Goal: Find specific page/section: Find specific page/section

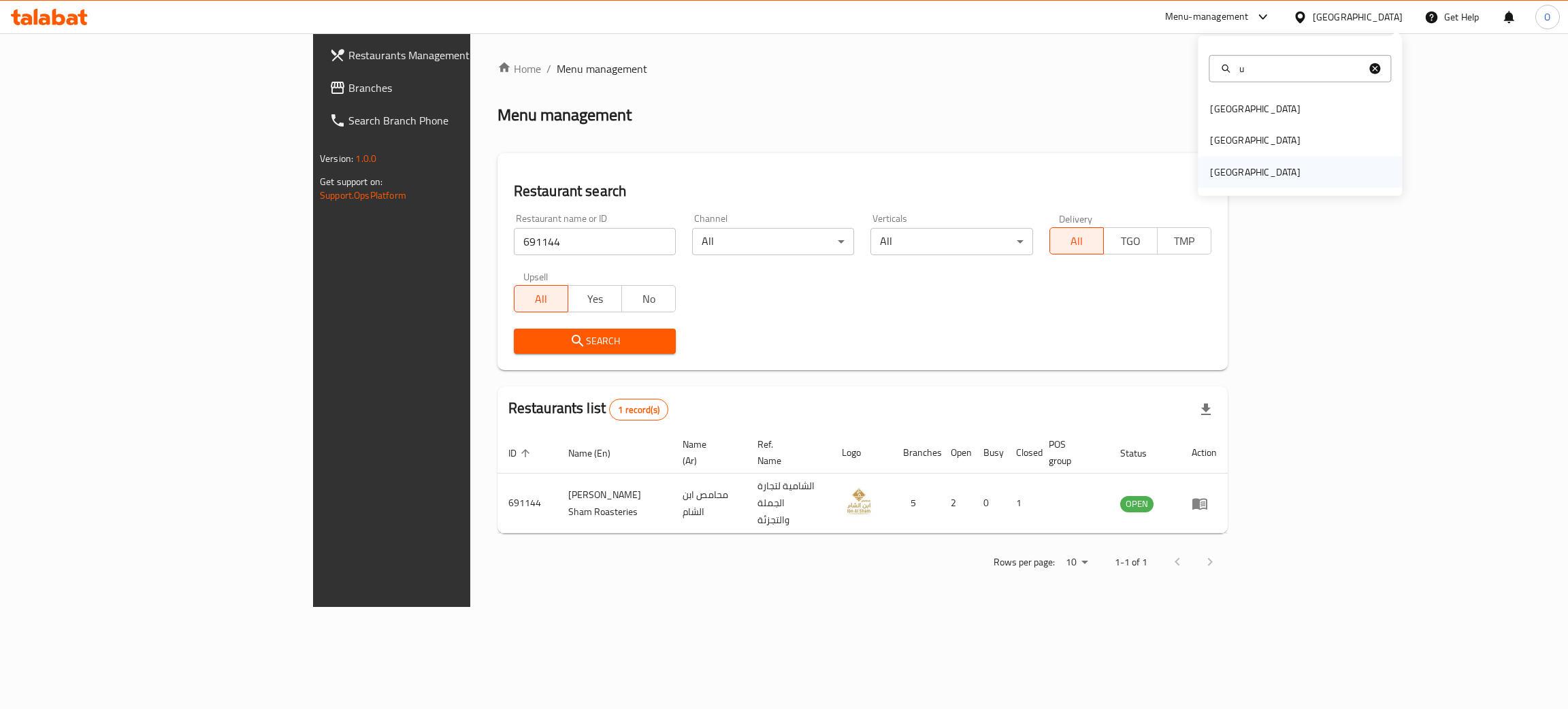
type input "u"
click at [1242, 166] on div "[GEOGRAPHIC_DATA]" at bounding box center [1254, 172] width 89 height 15
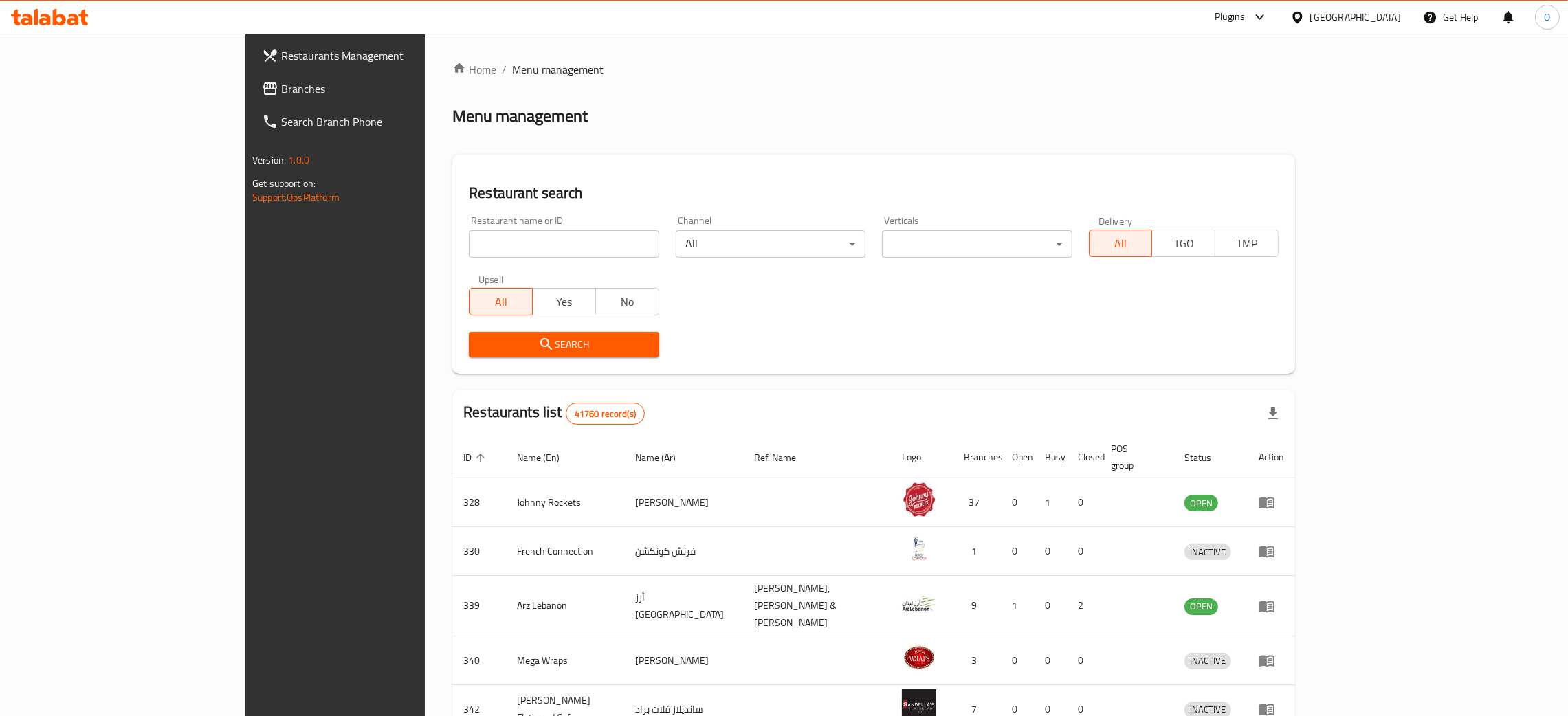
click at [469, 247] on input "search" at bounding box center [563, 244] width 189 height 27
paste input "Dear Flowers"
type input "Dear Flowers"
click button "Search" at bounding box center [563, 344] width 189 height 25
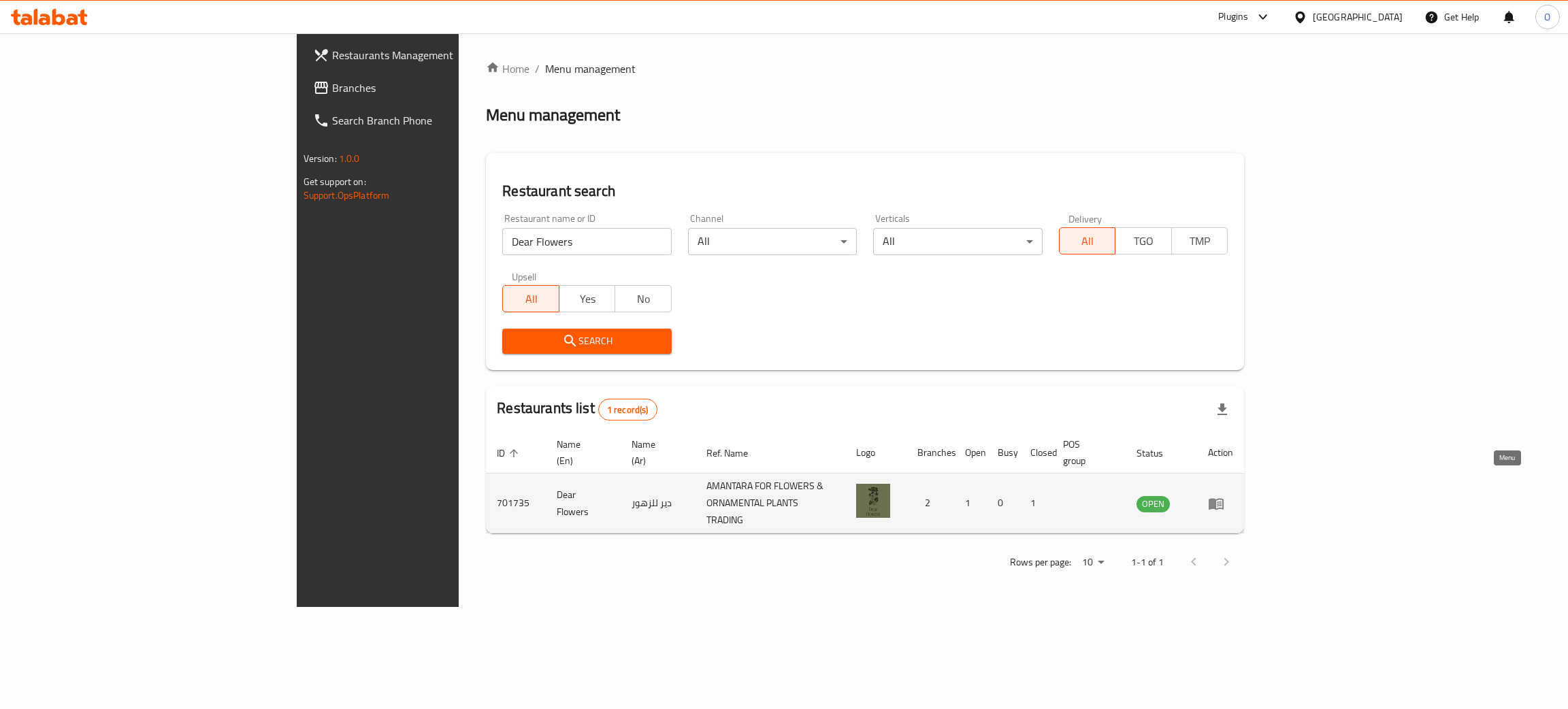
click at [1224, 496] on icon "enhanced table" at bounding box center [1215, 503] width 16 height 16
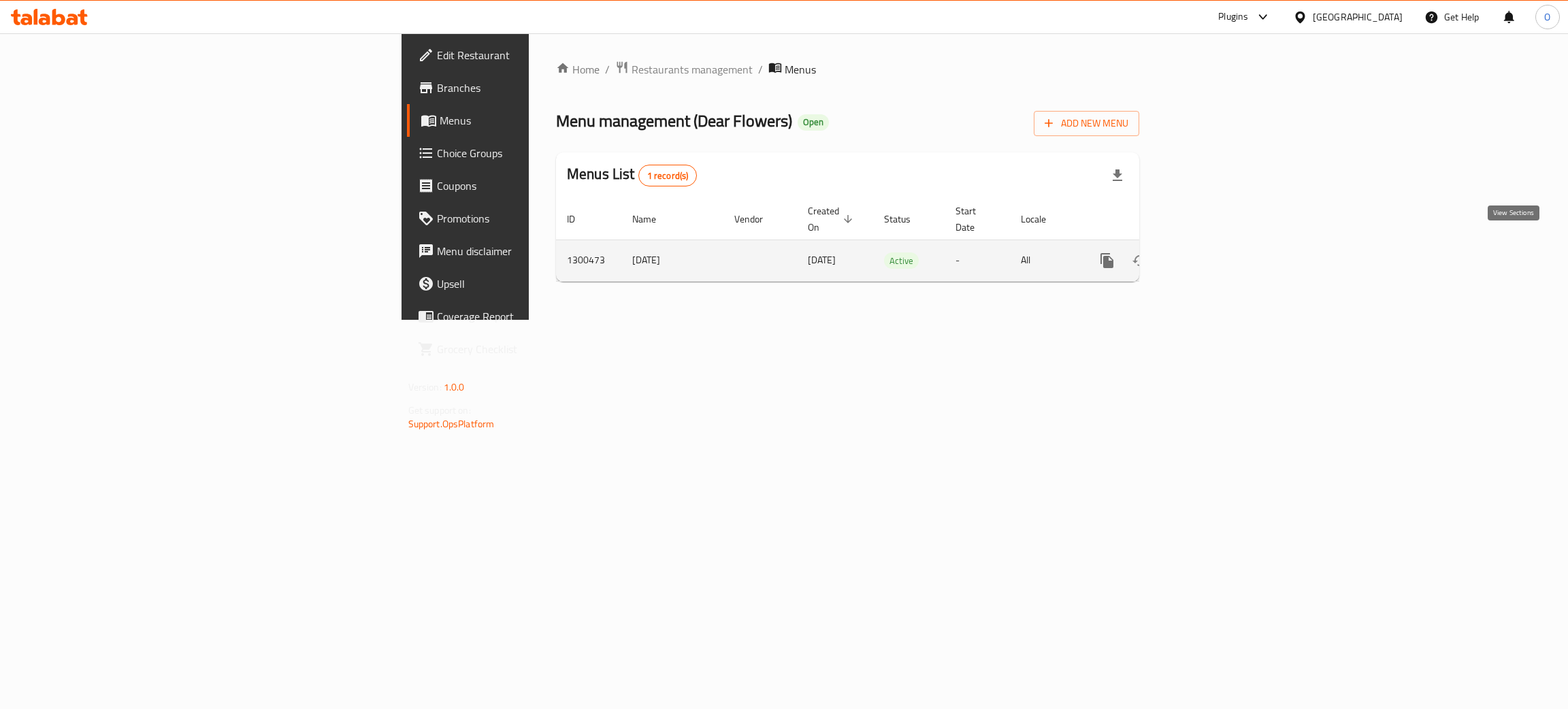
click at [1212, 255] on icon "enhanced table" at bounding box center [1205, 260] width 12 height 12
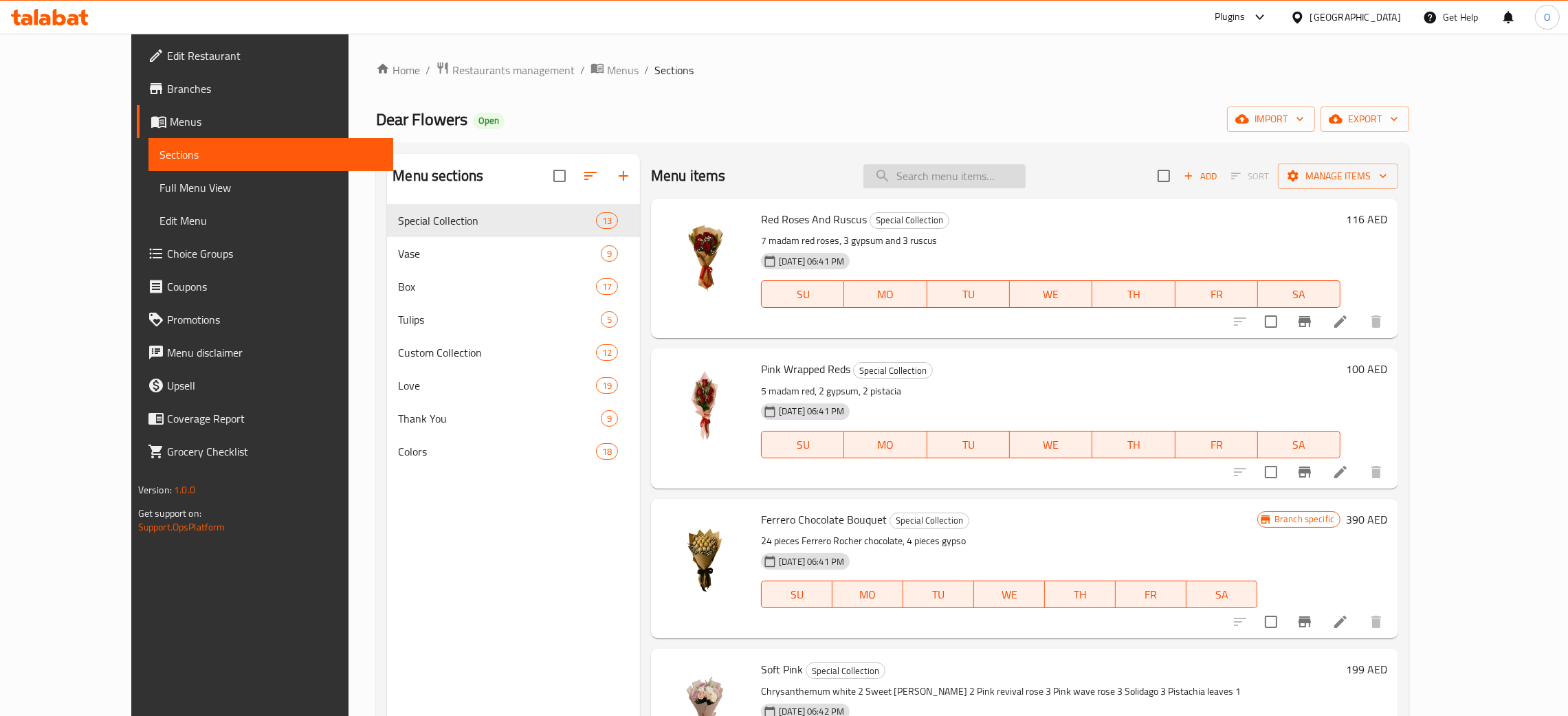
click at [970, 182] on input "search" at bounding box center [944, 176] width 162 height 24
paste input "Peach Juliet"
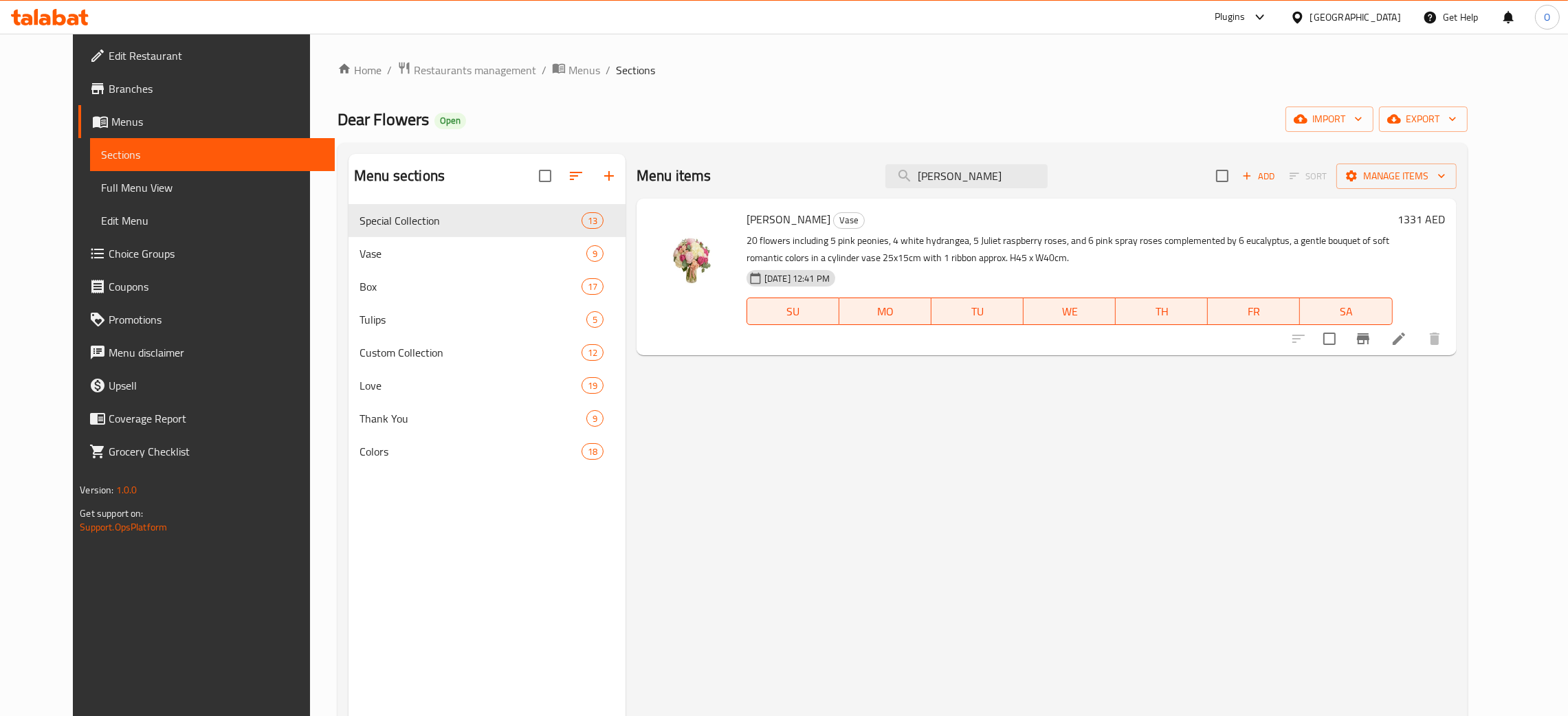
type input "Peach Juliet"
click at [413, 79] on span "Restaurants management" at bounding box center [474, 70] width 122 height 16
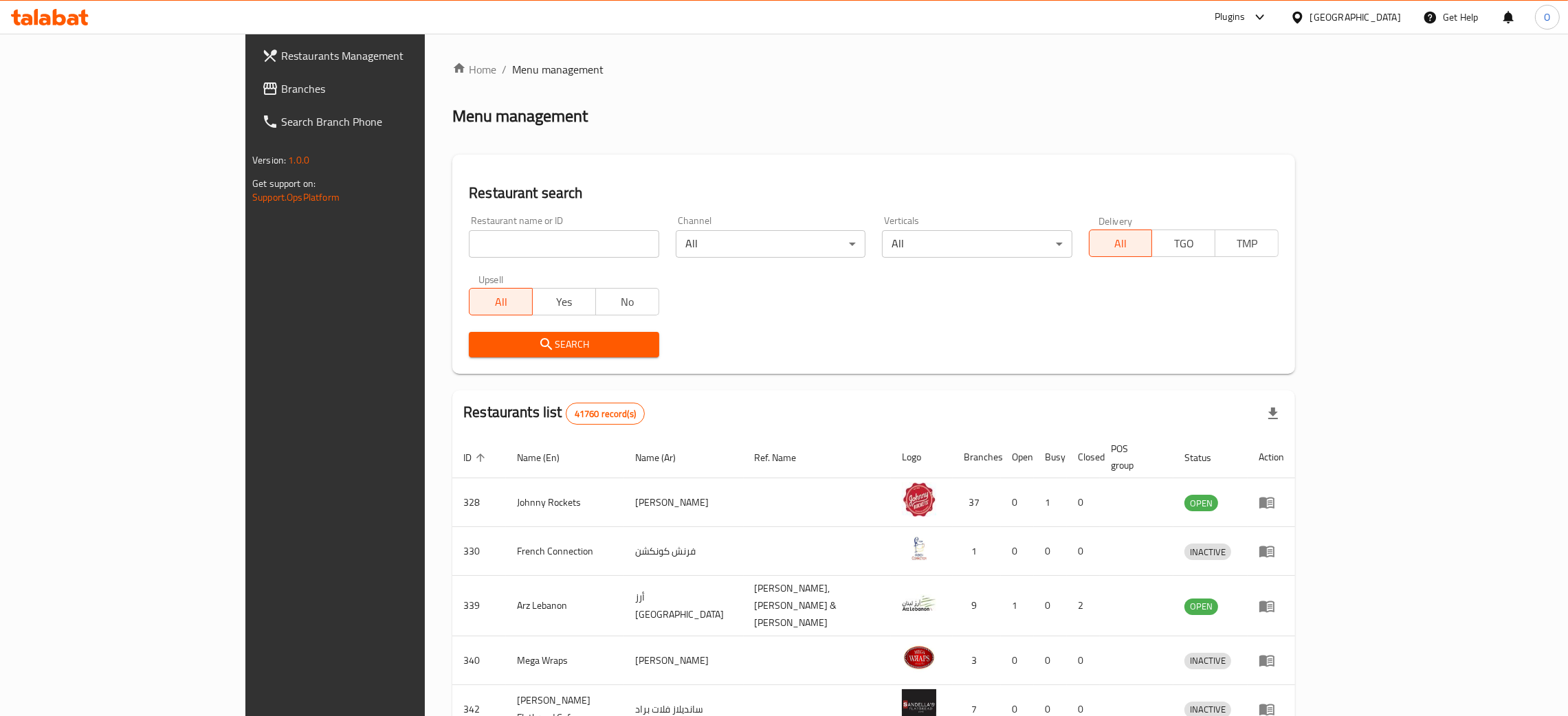
click at [469, 232] on input "search" at bounding box center [563, 244] width 189 height 27
paste input "701735"
type input "701735"
click button "Search" at bounding box center [563, 344] width 189 height 25
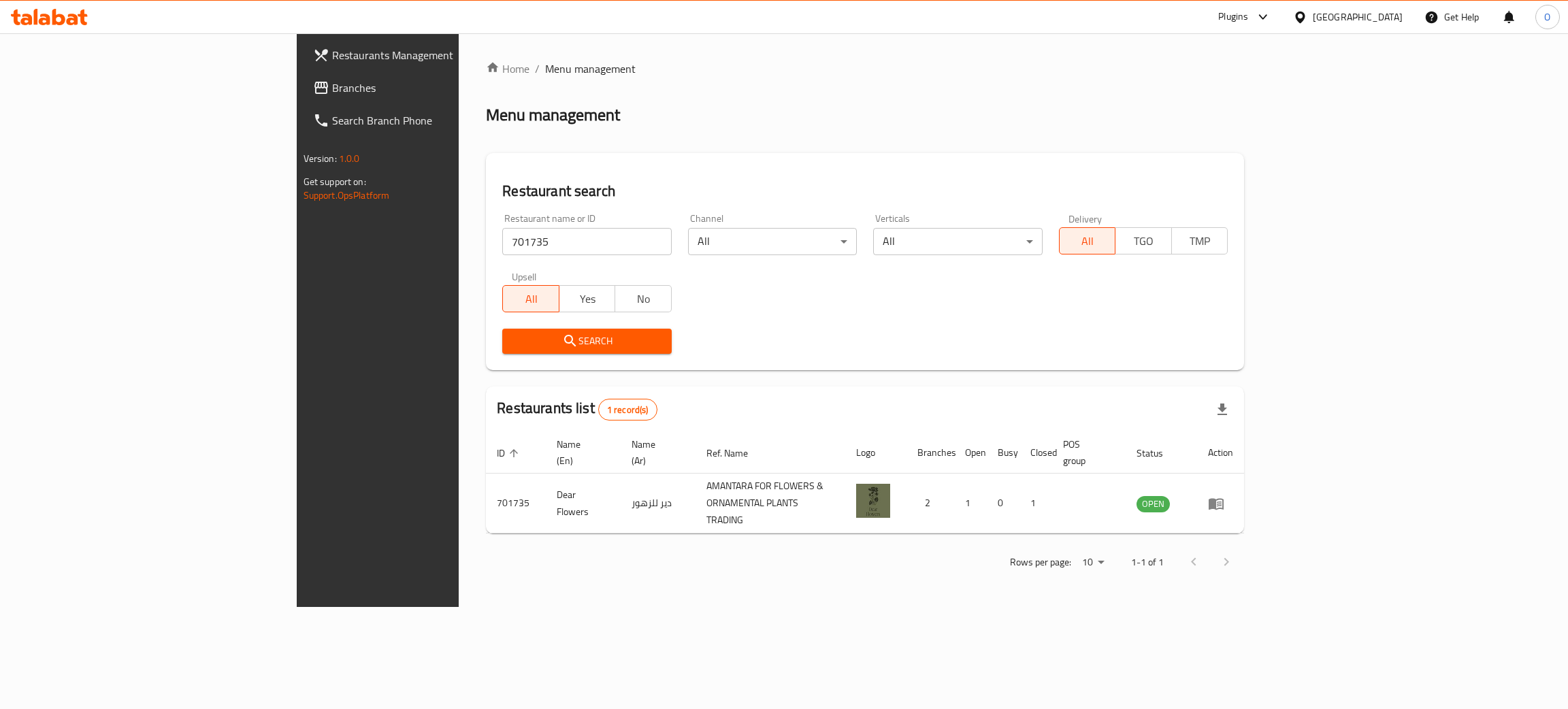
click at [1331, 15] on div "[GEOGRAPHIC_DATA]" at bounding box center [1357, 17] width 89 height 15
click at [1218, 106] on div "[GEOGRAPHIC_DATA]" at bounding box center [1254, 110] width 89 height 15
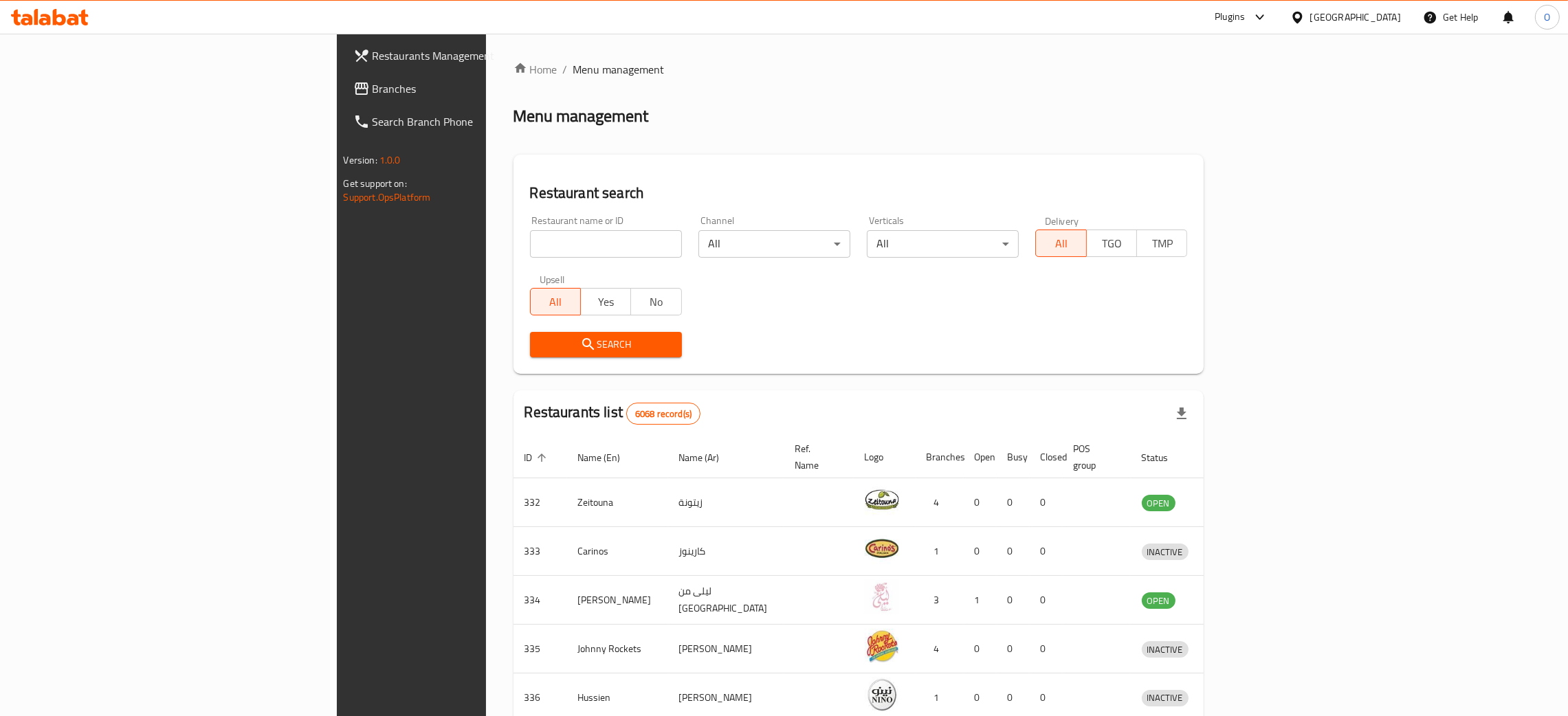
click at [530, 245] on input "search" at bounding box center [605, 244] width 152 height 27
paste input "American Rose Cosmetics"
type input "American Rose Cosmetics"
click button "Search" at bounding box center [605, 344] width 152 height 25
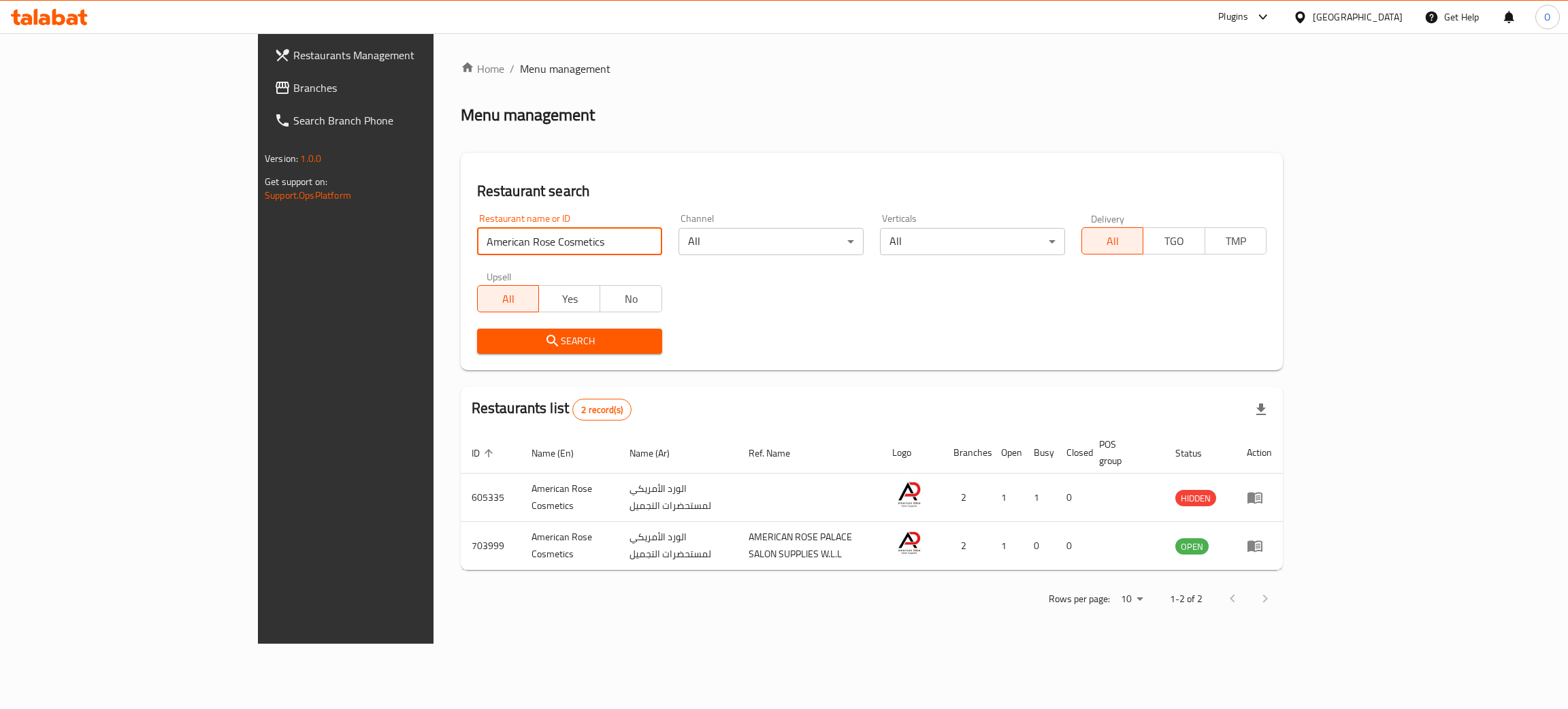
click at [293, 89] on span "Branches" at bounding box center [401, 87] width 216 height 16
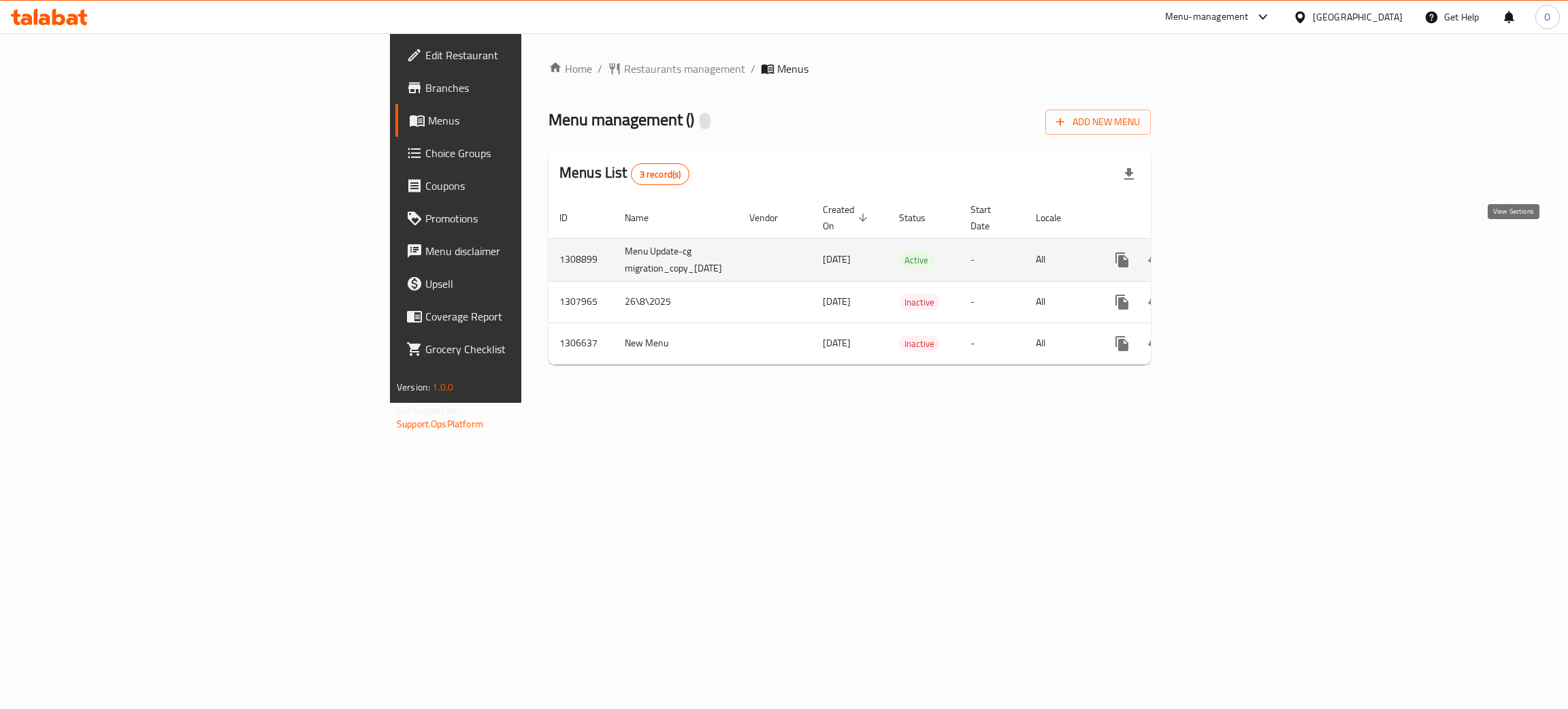
click at [1229, 252] on icon "enhanced table" at bounding box center [1220, 259] width 16 height 16
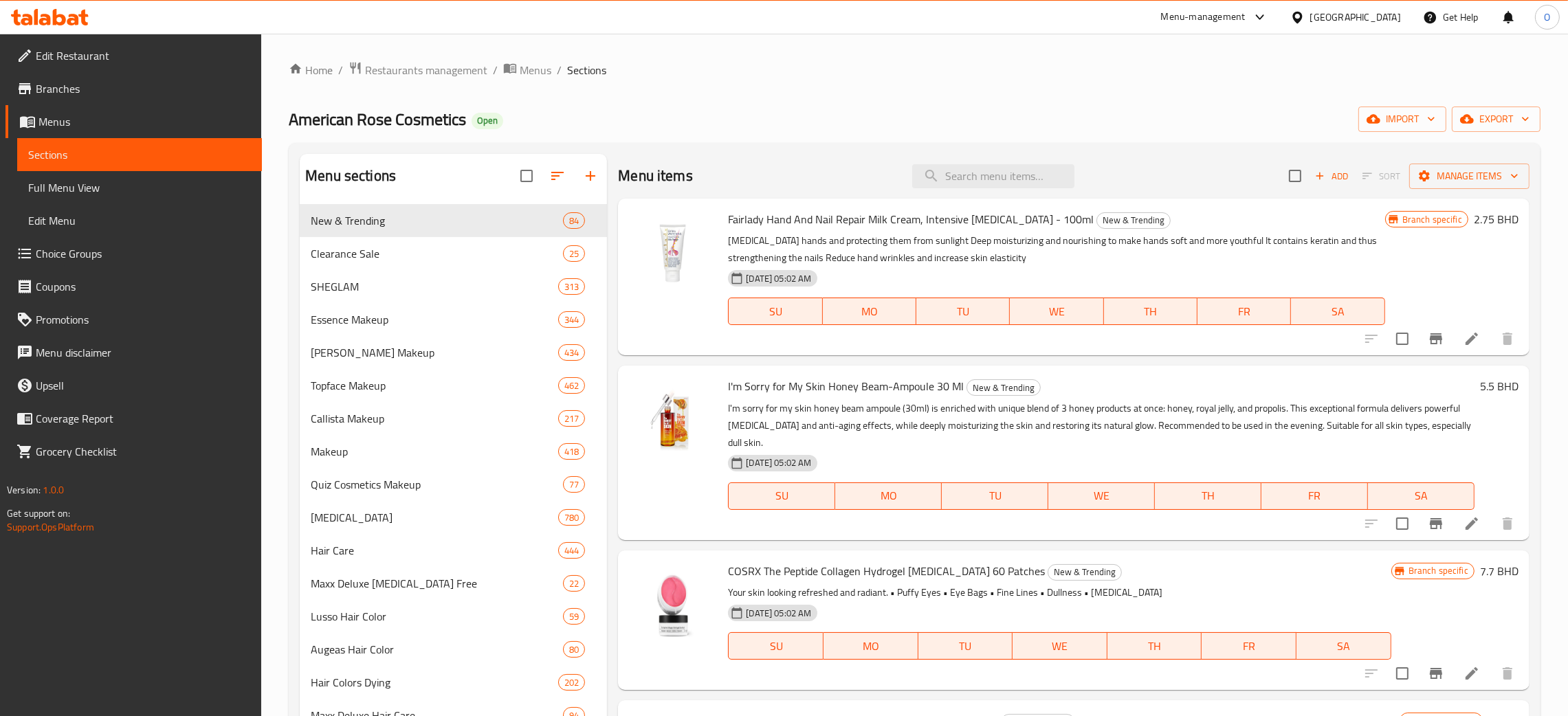
click at [1380, 18] on div "[GEOGRAPHIC_DATA]" at bounding box center [1355, 17] width 90 height 16
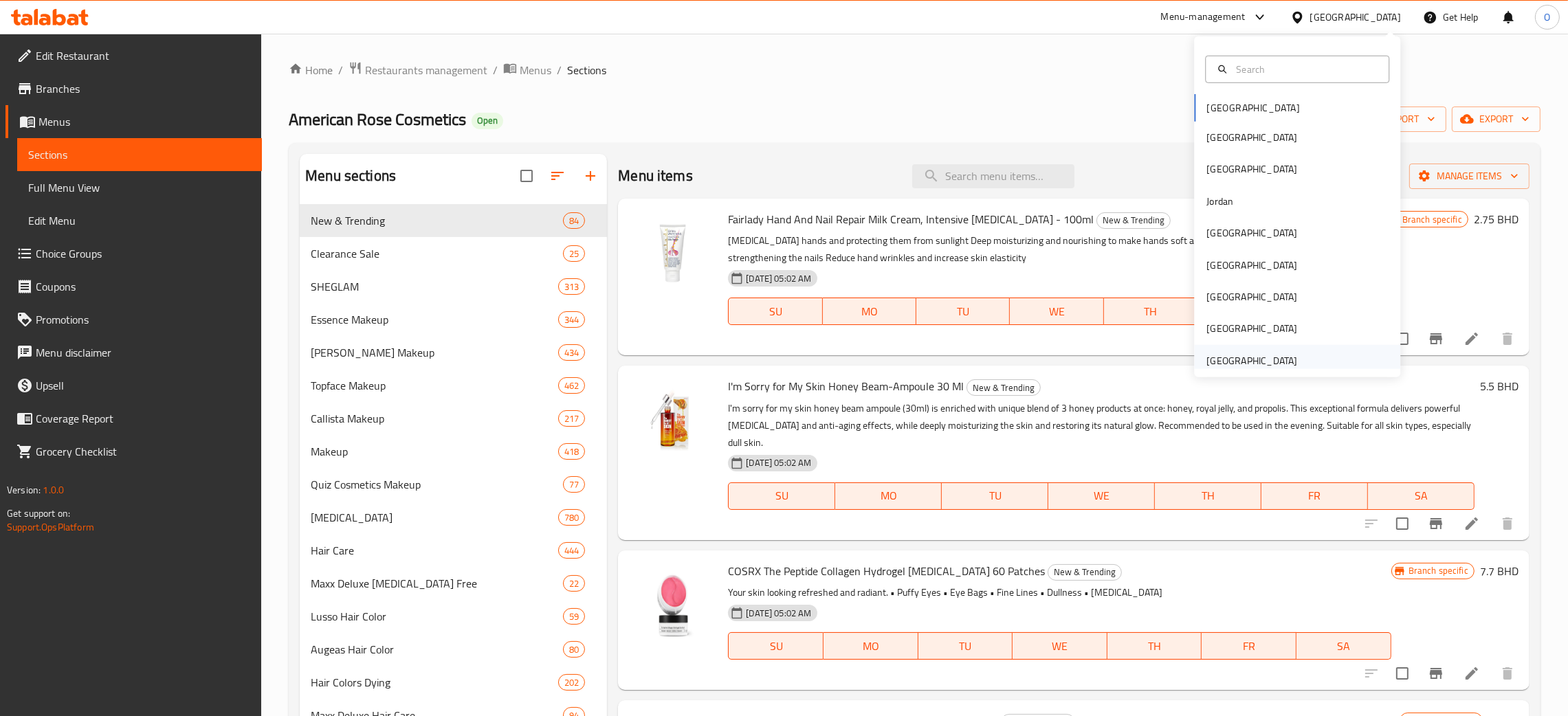
click at [1251, 363] on div "[GEOGRAPHIC_DATA]" at bounding box center [1251, 361] width 90 height 16
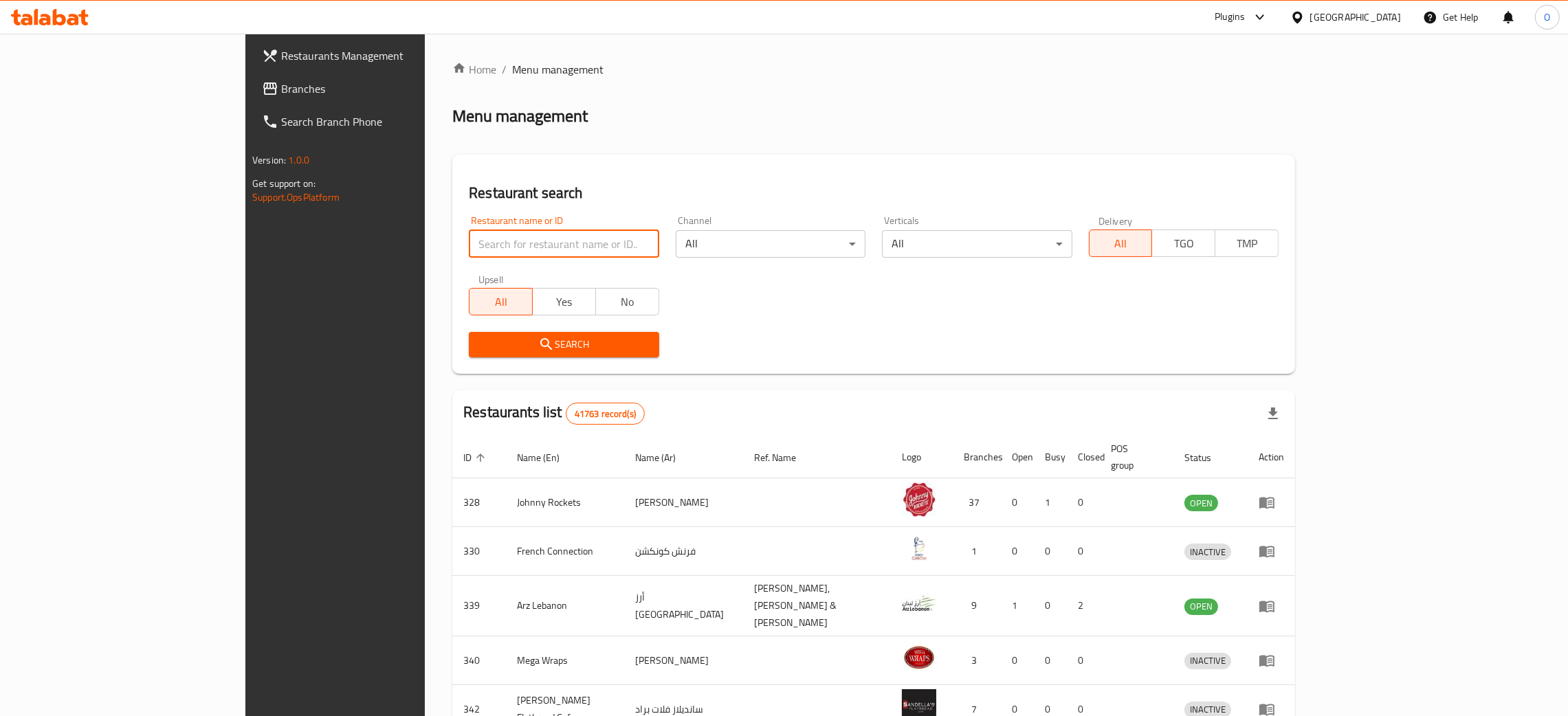
click at [469, 246] on input "search" at bounding box center [563, 244] width 189 height 27
paste input "[PERSON_NAME] Chocolatier [GEOGRAPHIC_DATA]"
click button "Search" at bounding box center [563, 344] width 189 height 25
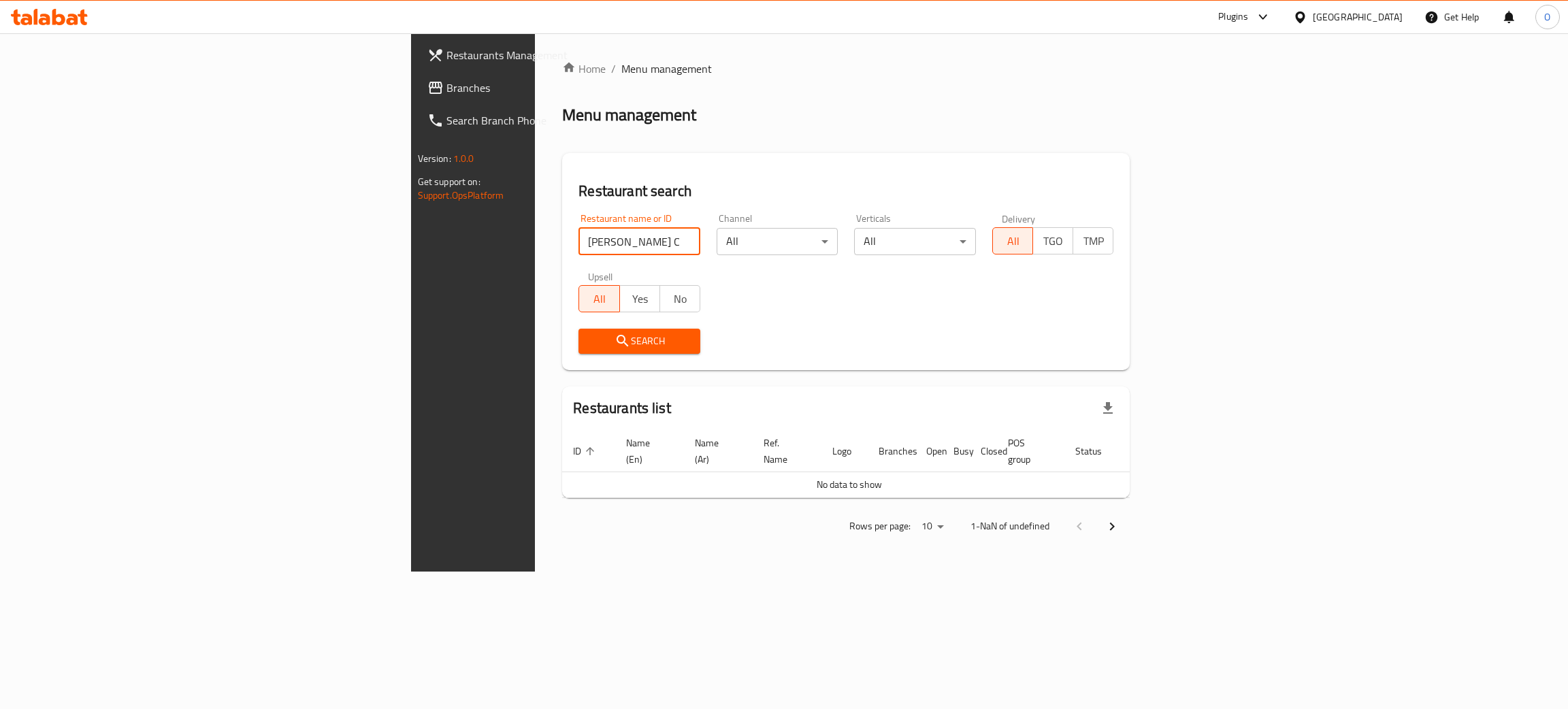
click at [578, 236] on input "[PERSON_NAME] Chocolatier [GEOGRAPHIC_DATA]" at bounding box center [639, 241] width 122 height 27
type input "[PERSON_NAME] Chocolatier"
click button "Search" at bounding box center [639, 341] width 122 height 25
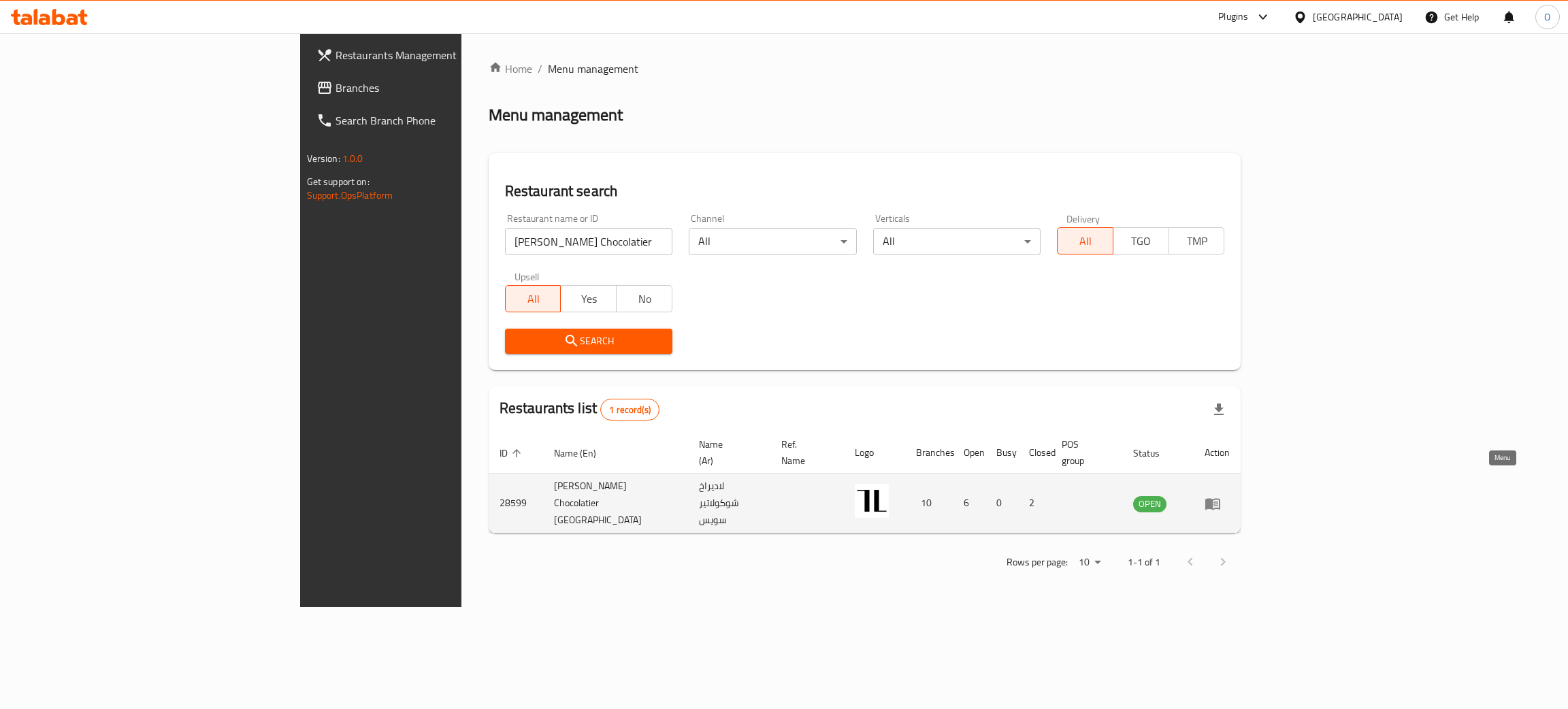
click at [1221, 496] on icon "enhanced table" at bounding box center [1213, 503] width 16 height 16
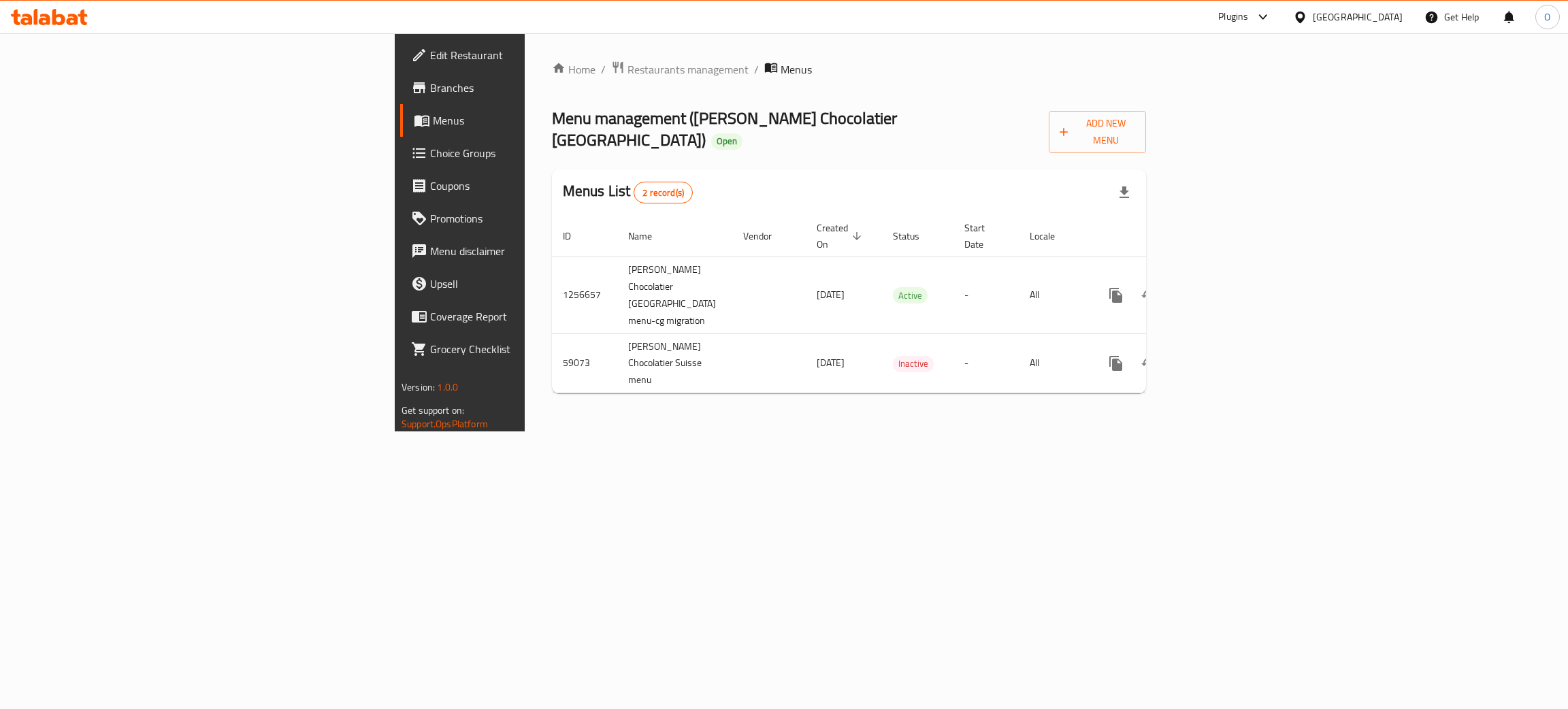
click at [430, 50] on span "Edit Restaurant" at bounding box center [538, 55] width 216 height 16
